Goal: Find specific page/section: Find specific page/section

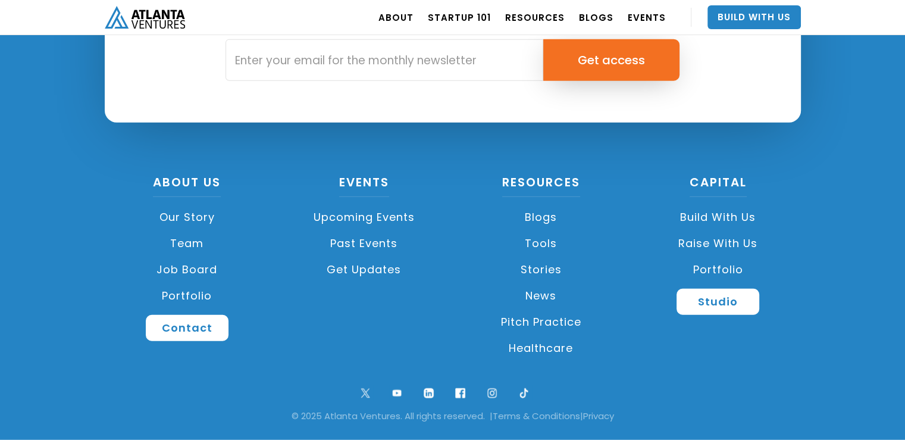
scroll to position [2868, 0]
click at [189, 217] on link "Our Story" at bounding box center [187, 217] width 165 height 26
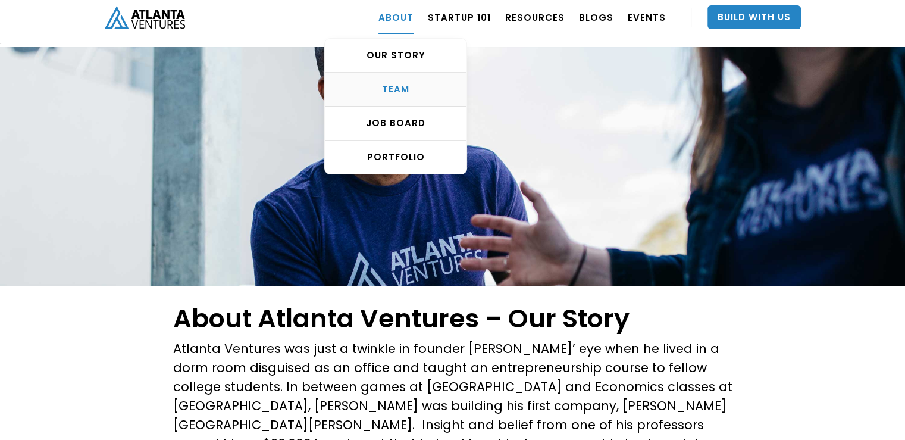
click at [400, 86] on div "TEAM" at bounding box center [396, 89] width 142 height 12
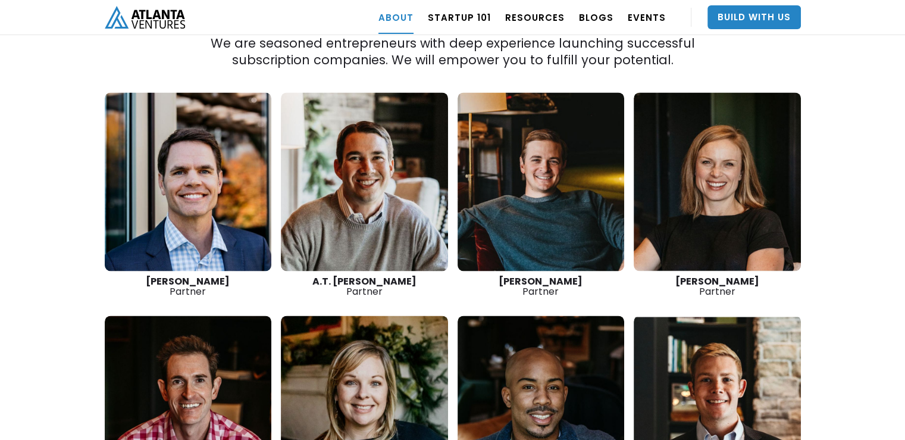
scroll to position [1616, 0]
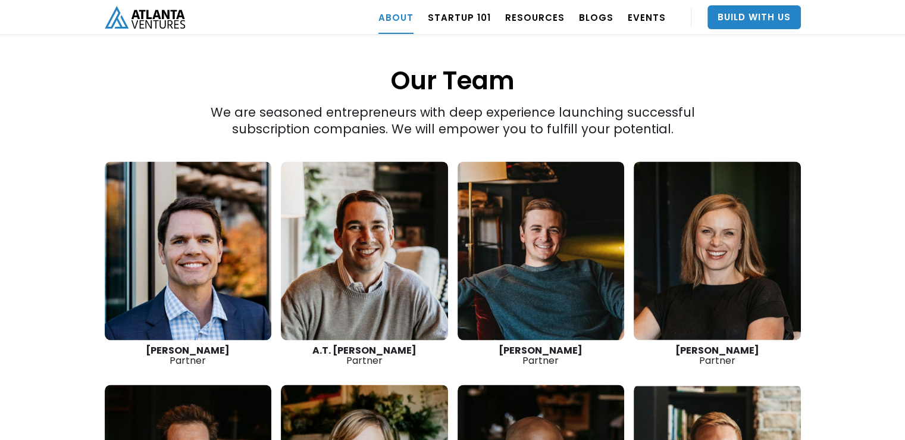
click at [193, 242] on link at bounding box center [188, 250] width 167 height 179
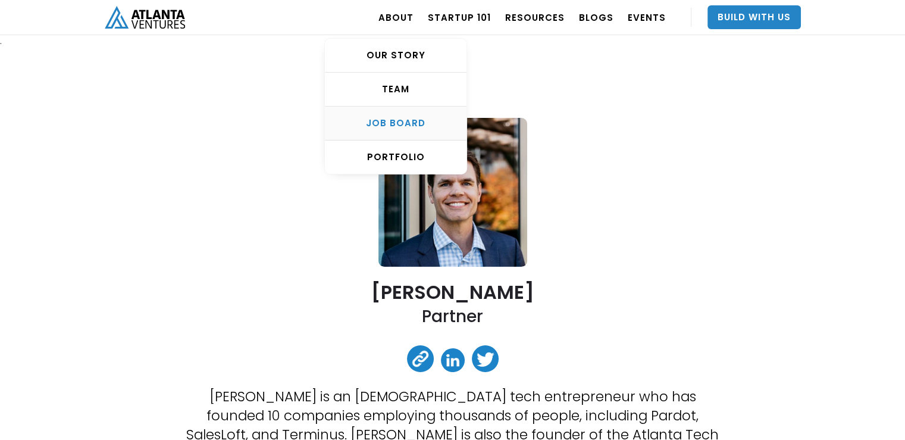
click at [415, 123] on div "Job Board" at bounding box center [396, 123] width 142 height 12
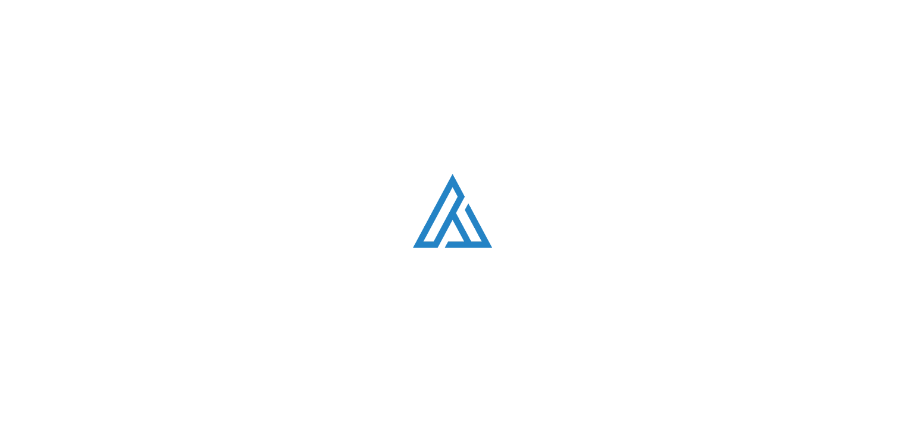
scroll to position [2272, 0]
